Goal: Information Seeking & Learning: Find contact information

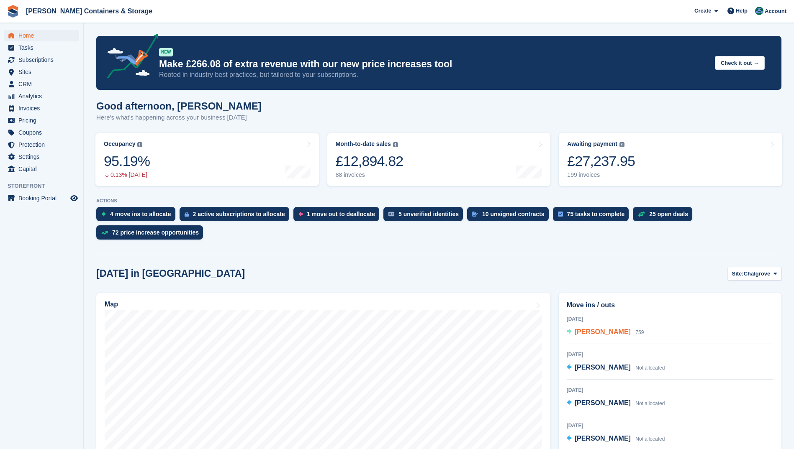
click at [595, 328] on span "[PERSON_NAME]" at bounding box center [603, 331] width 56 height 7
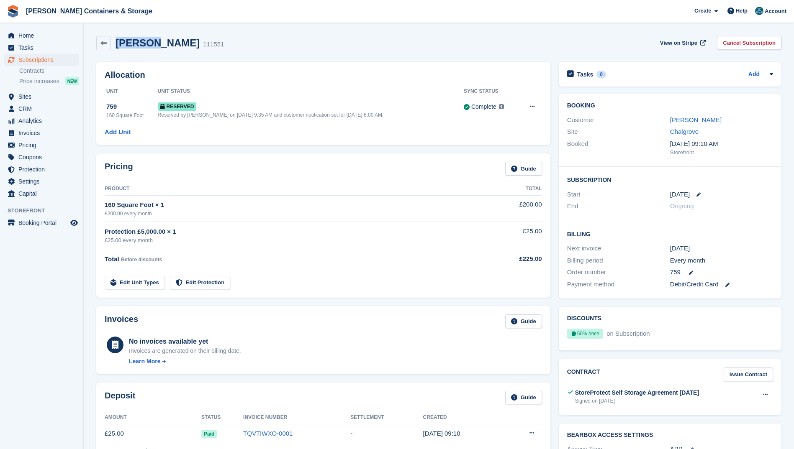
drag, startPoint x: 144, startPoint y: 44, endPoint x: 117, endPoint y: 43, distance: 26.8
click at [117, 43] on h2 "[PERSON_NAME]" at bounding box center [157, 42] width 84 height 11
drag, startPoint x: 733, startPoint y: 121, endPoint x: 670, endPoint y: 122, distance: 63.2
click at [670, 122] on div "[PERSON_NAME]" at bounding box center [721, 120] width 103 height 10
drag, startPoint x: 670, startPoint y: 122, endPoint x: 683, endPoint y: 120, distance: 13.5
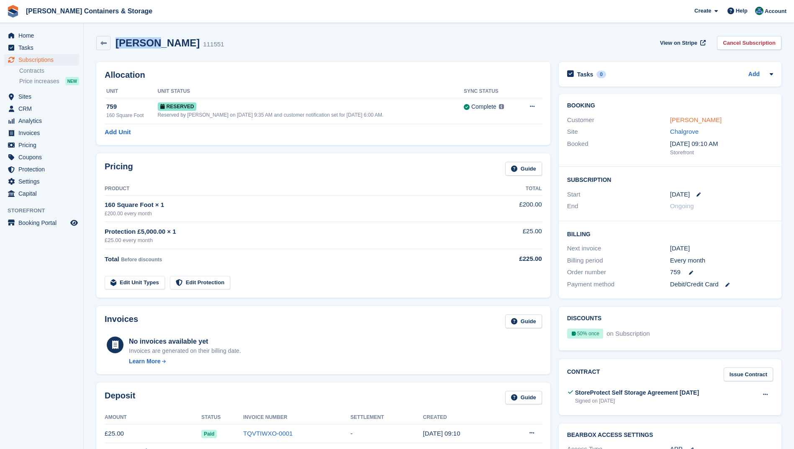
click at [683, 120] on link "[PERSON_NAME]" at bounding box center [695, 119] width 51 height 7
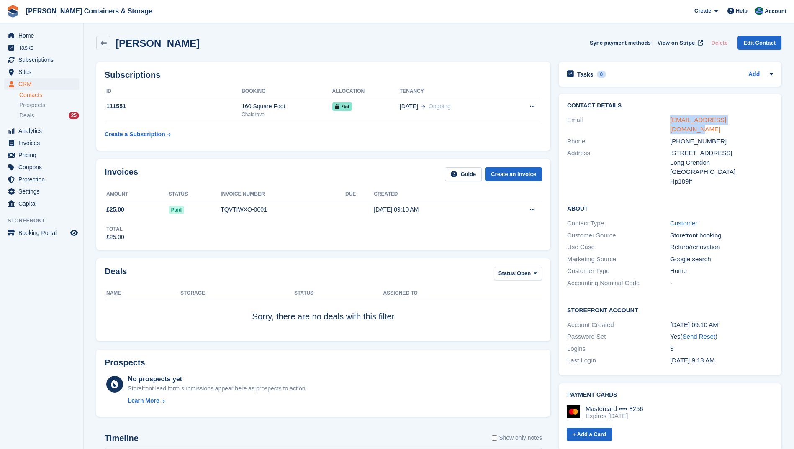
drag, startPoint x: 754, startPoint y: 120, endPoint x: 670, endPoint y: 123, distance: 83.7
click at [670, 123] on div "rebeccashedden@yahoo.com" at bounding box center [721, 124] width 103 height 19
drag, startPoint x: 670, startPoint y: 123, endPoint x: 679, endPoint y: 121, distance: 8.9
copy link "rebeccashedden@yahoo.com"
click at [41, 98] on link "Contacts" at bounding box center [49, 95] width 60 height 8
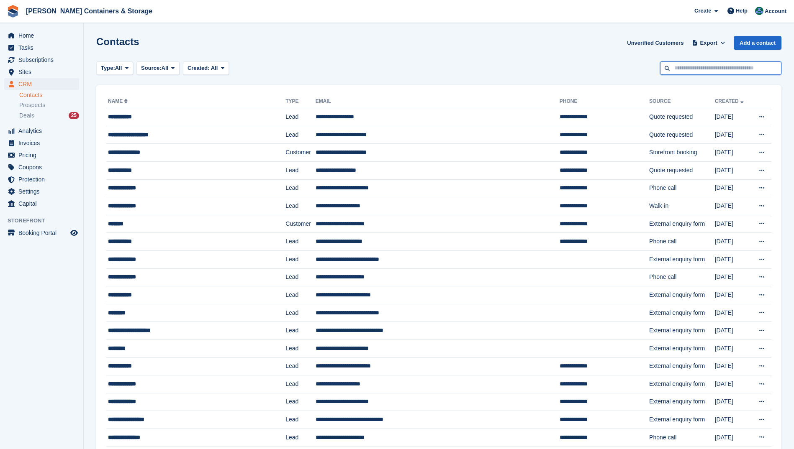
click at [736, 65] on input "text" at bounding box center [720, 69] width 121 height 14
type input "******"
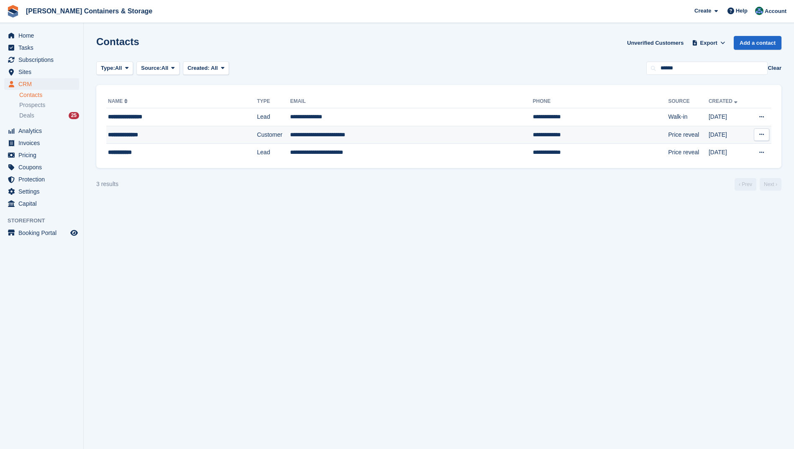
click at [126, 133] on div "**********" at bounding box center [165, 135] width 114 height 9
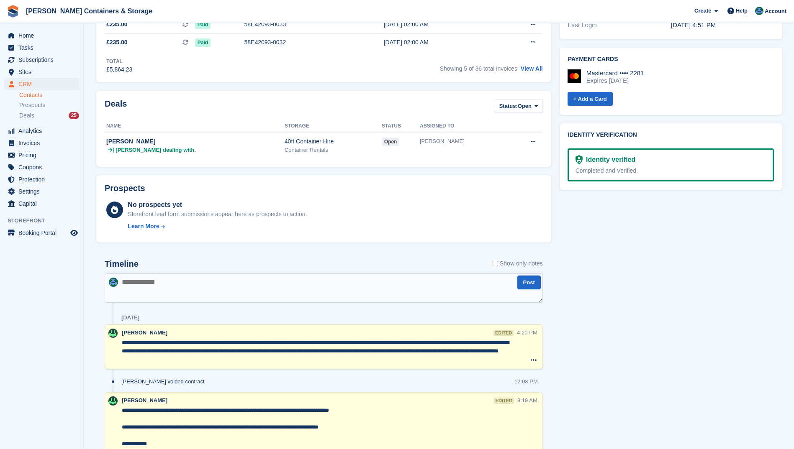
scroll to position [420, 0]
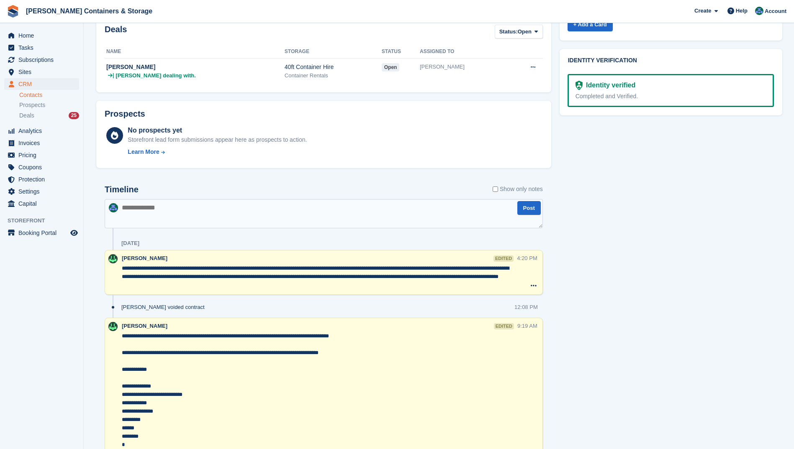
click at [235, 213] on textarea at bounding box center [324, 213] width 438 height 29
